Goal: Task Accomplishment & Management: Manage account settings

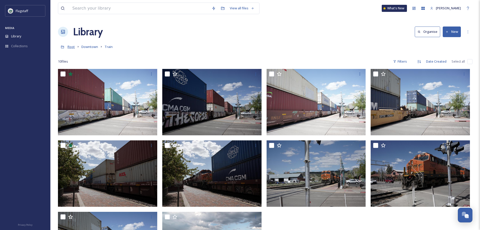
click at [71, 46] on span "Root" at bounding box center [71, 46] width 7 height 5
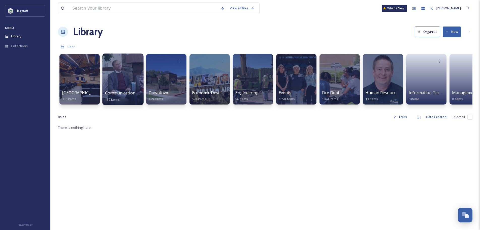
click at [121, 99] on div "Communication & Civic Engagement 137 items" at bounding box center [123, 96] width 36 height 13
click at [121, 96] on div "Communication & Civic Engagement 137 items" at bounding box center [123, 96] width 36 height 13
click at [121, 91] on span "Communication & Civic Engagement" at bounding box center [139, 93] width 69 height 6
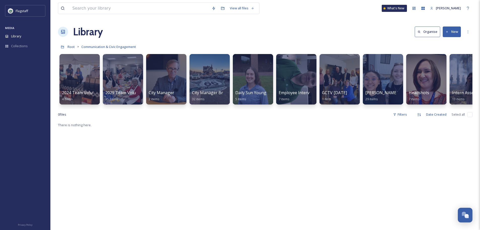
scroll to position [0, 62]
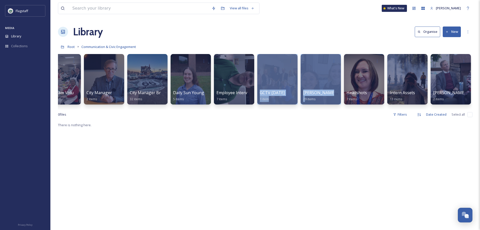
drag, startPoint x: 305, startPoint y: 108, endPoint x: 245, endPoint y: 113, distance: 60.4
click at [245, 109] on div "2024 Team Volunteer Event 4 items 2025 Team Volunteering 35 items City Manager …" at bounding box center [265, 80] width 415 height 58
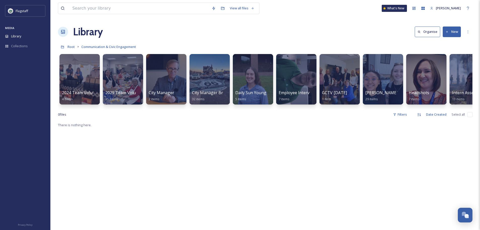
click at [128, 118] on div "0 file s Filters Date Created Select all" at bounding box center [265, 114] width 415 height 10
click at [72, 46] on span "Root" at bounding box center [71, 46] width 7 height 5
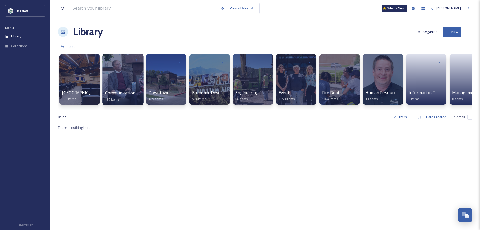
click at [108, 72] on div at bounding box center [122, 78] width 41 height 51
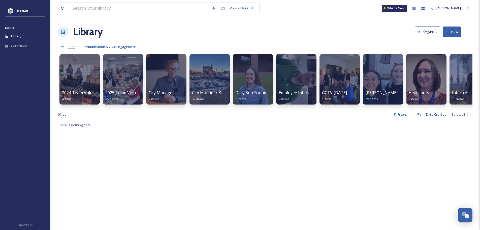
click at [72, 46] on span "Root" at bounding box center [71, 46] width 7 height 5
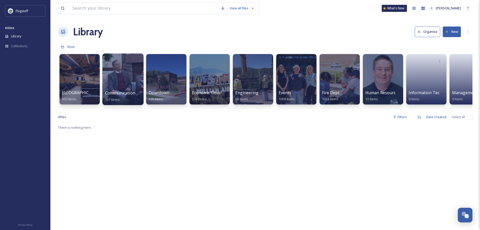
click at [131, 91] on span "Communication & Civic Engagement" at bounding box center [139, 93] width 69 height 6
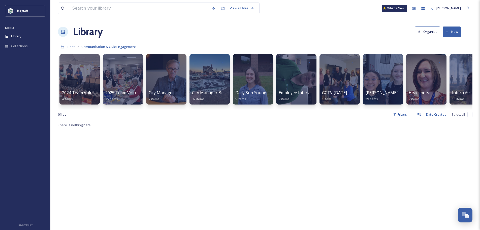
click at [444, 32] on button "New" at bounding box center [452, 31] width 18 height 10
click at [445, 62] on span "Folder" at bounding box center [447, 63] width 10 height 5
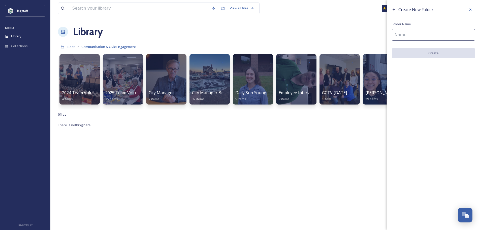
click at [437, 33] on input at bounding box center [433, 35] width 83 height 12
type input "[DATE] Pet Photos"
click at [460, 54] on button "Create" at bounding box center [433, 53] width 83 height 10
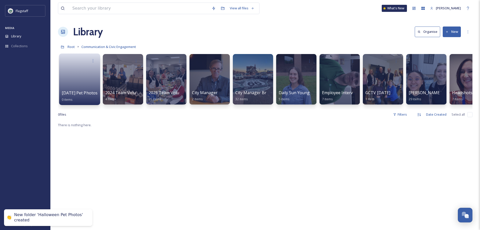
click at [78, 94] on span "[DATE] Pet Photos" at bounding box center [80, 93] width 36 height 6
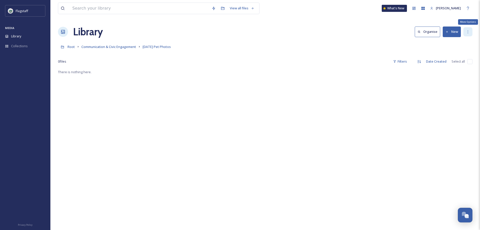
click at [466, 32] on icon at bounding box center [468, 32] width 4 height 4
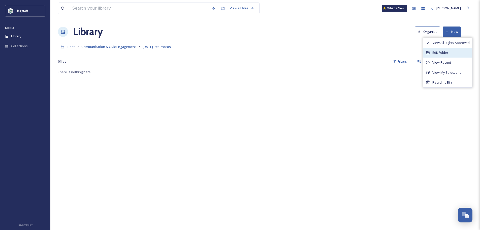
click at [456, 53] on div "Edit Folder" at bounding box center [448, 53] width 49 height 10
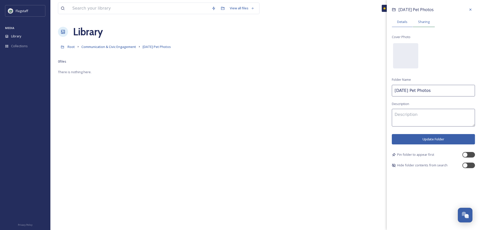
click at [421, 27] on div "Sharing" at bounding box center [424, 22] width 22 height 10
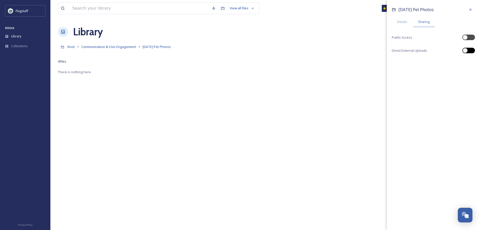
click at [472, 48] on div at bounding box center [469, 51] width 13 height 6
checkbox input "true"
click at [469, 32] on div "[DATE] Pet Photos Details Sharing Public Access Direct External Uploads [URL][D…" at bounding box center [433, 40] width 93 height 80
click at [469, 35] on div at bounding box center [469, 38] width 13 height 6
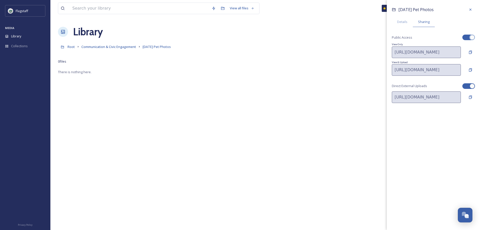
click at [469, 35] on div at bounding box center [469, 38] width 13 height 6
checkbox input "false"
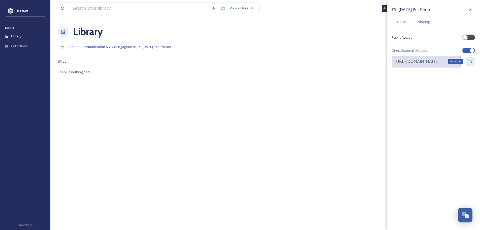
click at [471, 64] on div "Copy Link" at bounding box center [470, 61] width 9 height 9
click at [472, 10] on icon at bounding box center [471, 10] width 4 height 4
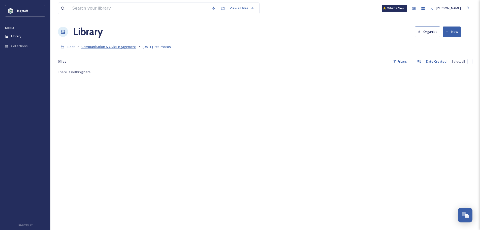
click at [103, 47] on span "Communication & Civic Engagement" at bounding box center [108, 46] width 55 height 5
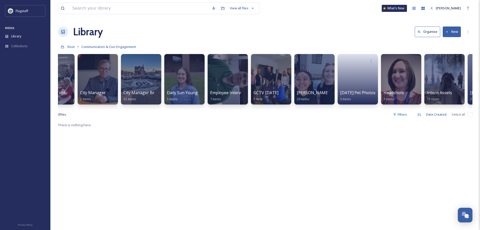
scroll to position [0, 106]
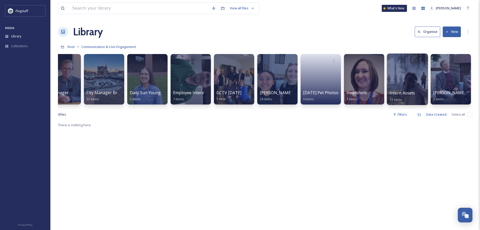
click at [410, 91] on span "Intern Assets" at bounding box center [403, 93] width 26 height 6
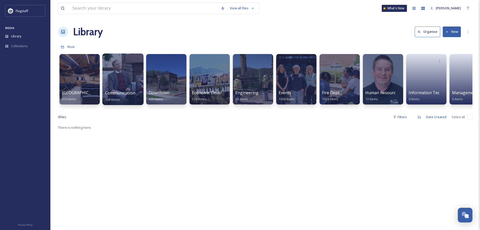
click at [111, 76] on div at bounding box center [122, 78] width 41 height 51
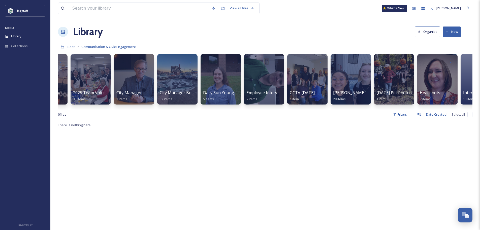
scroll to position [0, 106]
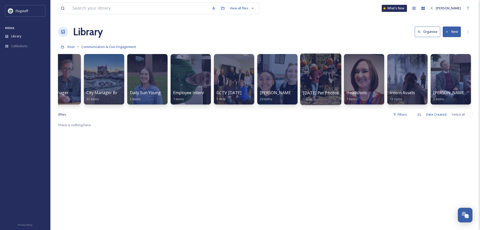
click at [311, 77] on div at bounding box center [320, 78] width 41 height 51
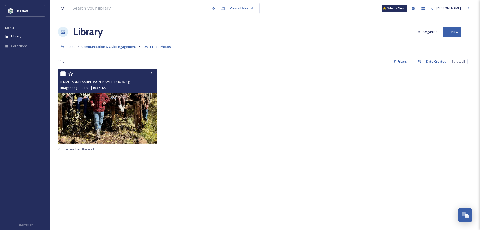
click at [99, 112] on img at bounding box center [107, 106] width 99 height 75
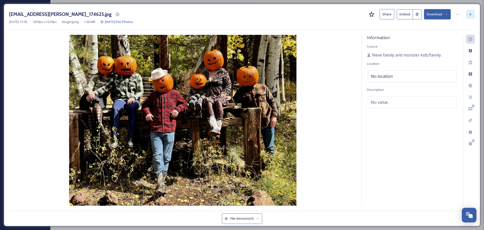
click at [468, 13] on div at bounding box center [470, 14] width 9 height 9
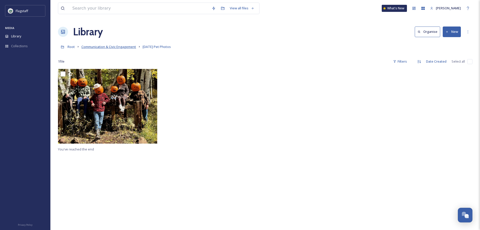
click at [91, 47] on span "Communication & Civic Engagement" at bounding box center [108, 46] width 55 height 5
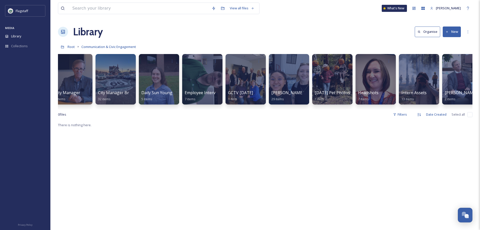
scroll to position [0, 106]
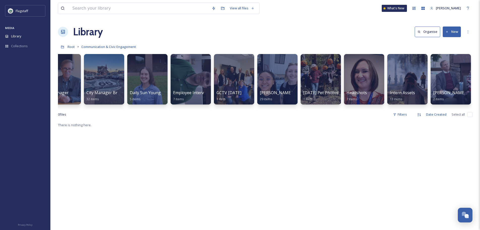
click at [284, 109] on div "2024 Team Volunteer Event 4 items 2025 Team Volunteering 35 items City Manager …" at bounding box center [265, 80] width 415 height 58
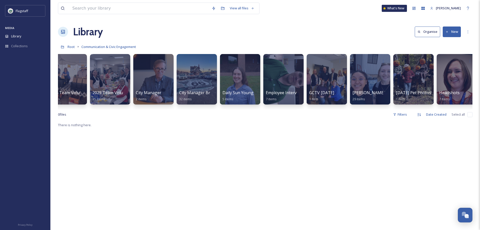
scroll to position [0, 0]
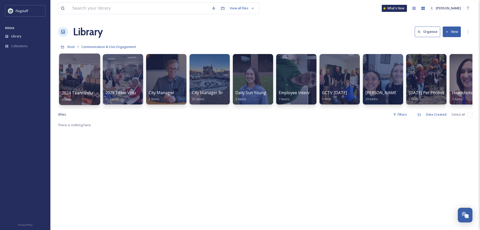
click at [69, 67] on div at bounding box center [79, 78] width 41 height 51
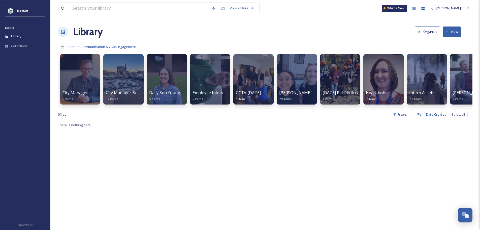
scroll to position [0, 106]
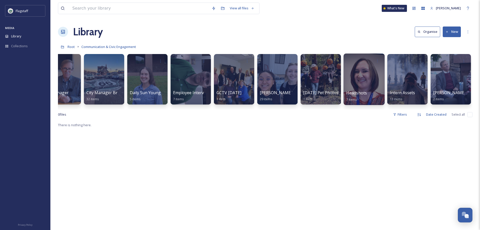
click at [367, 92] on div "Headshots 7 items" at bounding box center [364, 96] width 36 height 13
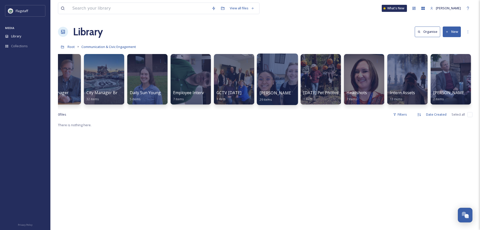
click at [282, 93] on span "[PERSON_NAME] and [PERSON_NAME] Outtakes" at bounding box center [307, 93] width 94 height 6
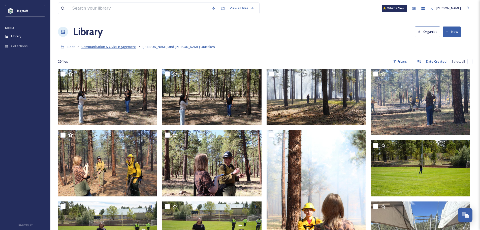
click at [101, 46] on span "Communication & Civic Engagement" at bounding box center [108, 46] width 55 height 5
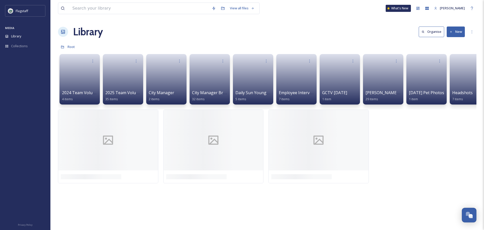
click at [70, 47] on span "Root" at bounding box center [71, 46] width 7 height 5
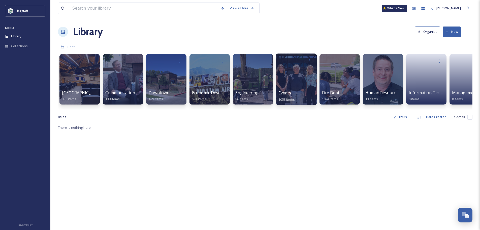
click at [306, 83] on div at bounding box center [296, 78] width 41 height 51
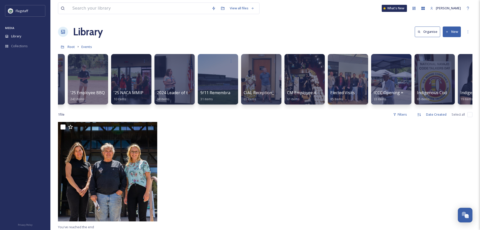
scroll to position [0, 36]
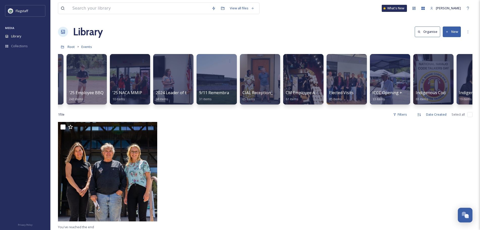
drag, startPoint x: 182, startPoint y: 114, endPoint x: 232, endPoint y: 116, distance: 49.9
click at [231, 116] on div "1 file Filters Date Created Select all" at bounding box center [265, 114] width 415 height 10
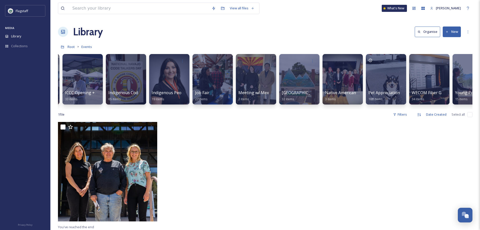
scroll to position [0, 366]
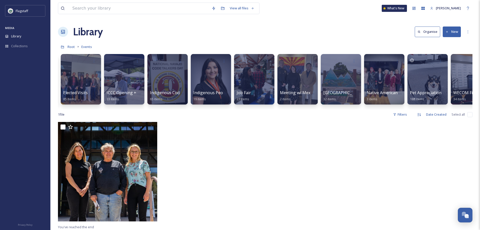
scroll to position [0, 366]
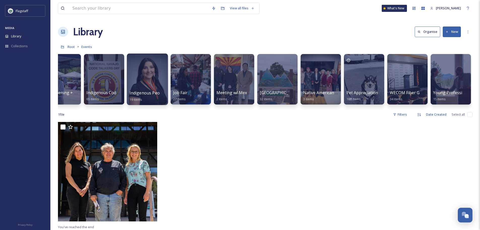
click at [139, 103] on div at bounding box center [147, 78] width 41 height 51
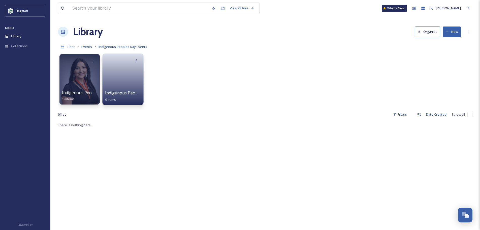
click at [135, 79] on link at bounding box center [123, 77] width 36 height 24
